Goal: Task Accomplishment & Management: Complete application form

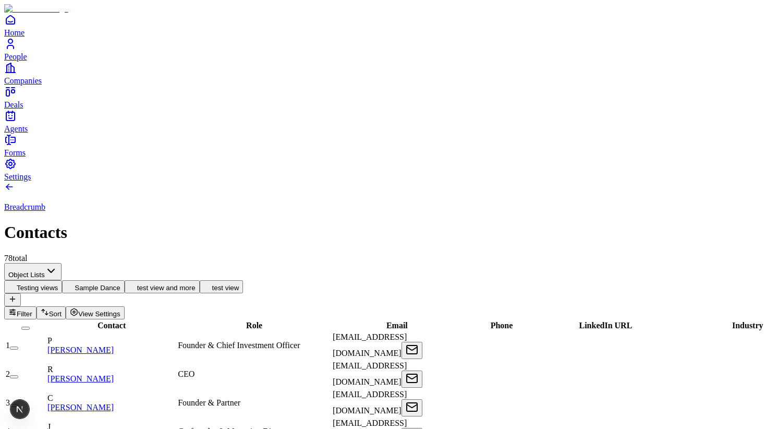
click at [67, 253] on div "78 total" at bounding box center [389, 257] width 770 height 9
copy div "78 total"
click at [27, 61] on span "People" at bounding box center [15, 56] width 23 height 9
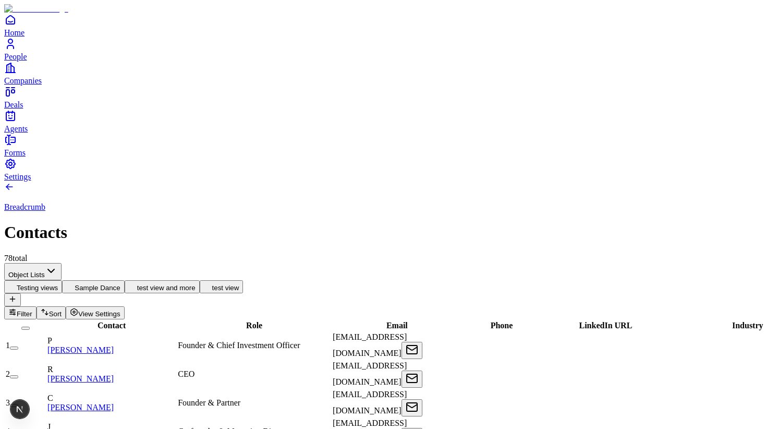
click at [17, 50] on icon "People" at bounding box center [10, 44] width 13 height 13
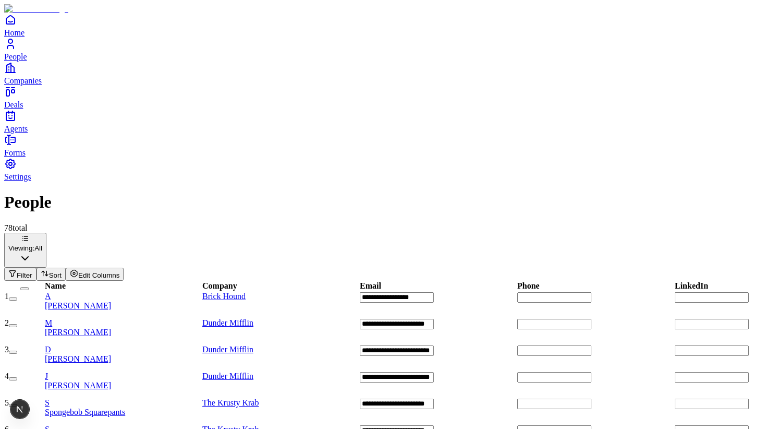
click at [33, 85] on link "Companies" at bounding box center [389, 73] width 770 height 23
click at [42, 85] on span "Companies" at bounding box center [23, 80] width 38 height 9
click at [23, 109] on span "Deals" at bounding box center [13, 104] width 19 height 9
click at [25, 37] on span "Home" at bounding box center [14, 32] width 20 height 9
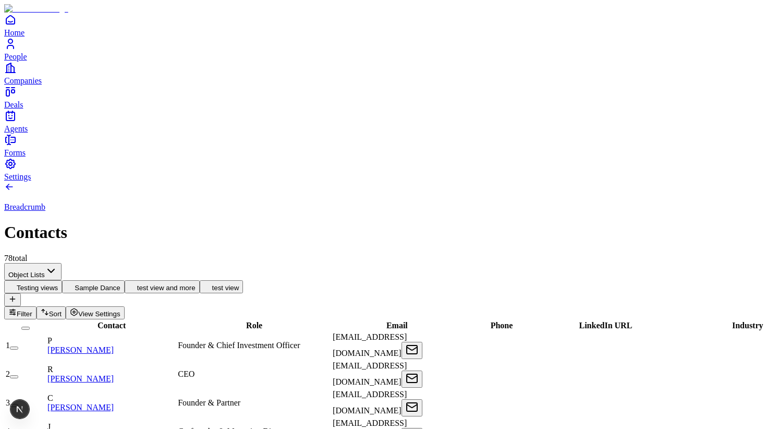
click at [18, 346] on button "button" at bounding box center [14, 347] width 8 height 3
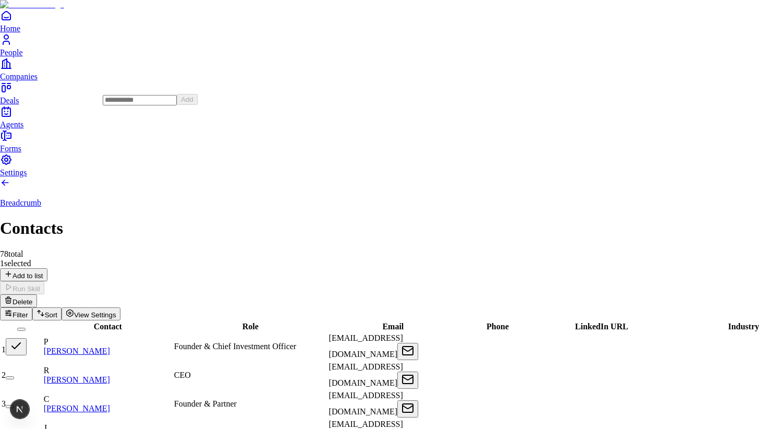
click at [152, 105] on input at bounding box center [140, 100] width 74 height 10
type input "*****"
click at [198, 105] on button "Add" at bounding box center [187, 99] width 21 height 11
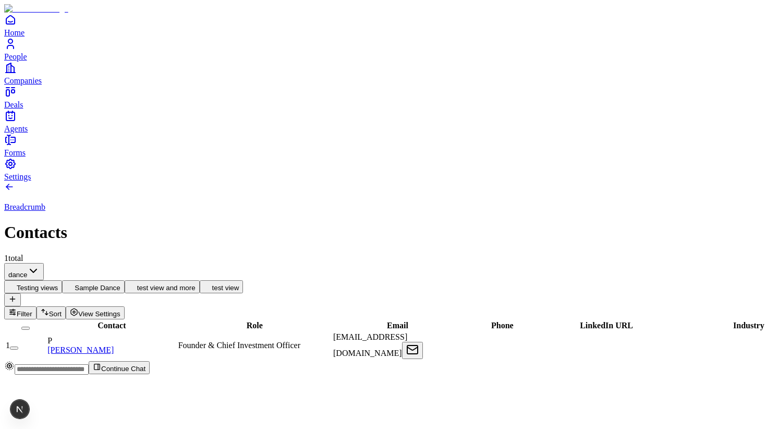
click at [188, 182] on div "Breadcrumb Contacts 1 total" at bounding box center [389, 222] width 770 height 81
click at [15, 182] on icon at bounding box center [9, 187] width 10 height 10
click at [139, 88] on html "Home People Companies Deals Agents Forms Settings Breadcrumb Contacts 1 total d…" at bounding box center [389, 191] width 778 height 383
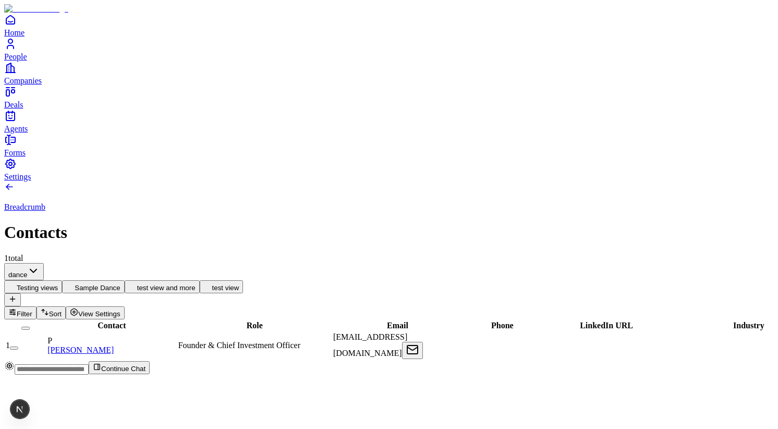
click at [87, 86] on html "Home People Companies Deals Agents Forms Settings Breadcrumb Contacts 1 total d…" at bounding box center [389, 191] width 778 height 383
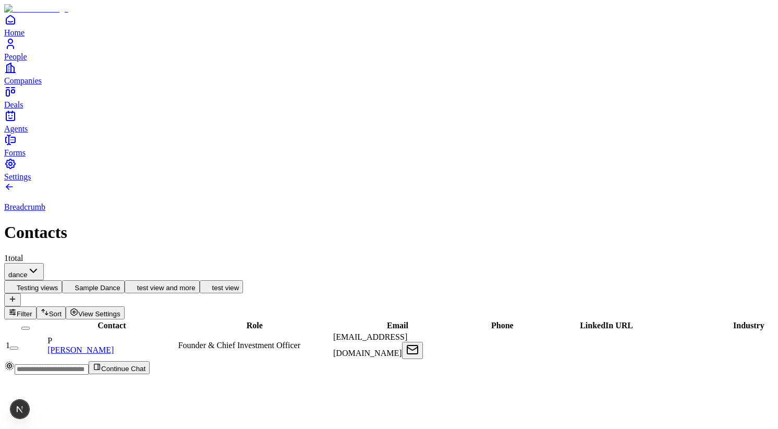
click at [114, 75] on html "Home People Companies Deals Agents Forms Settings Breadcrumb Contacts 1 total d…" at bounding box center [389, 191] width 778 height 383
